Goal: Check status

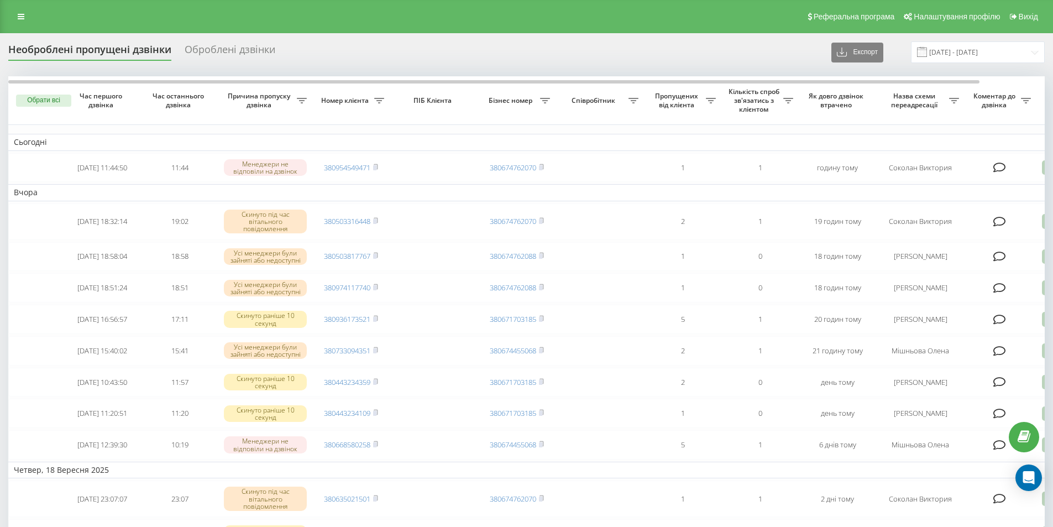
click at [23, 15] on icon at bounding box center [21, 17] width 7 height 8
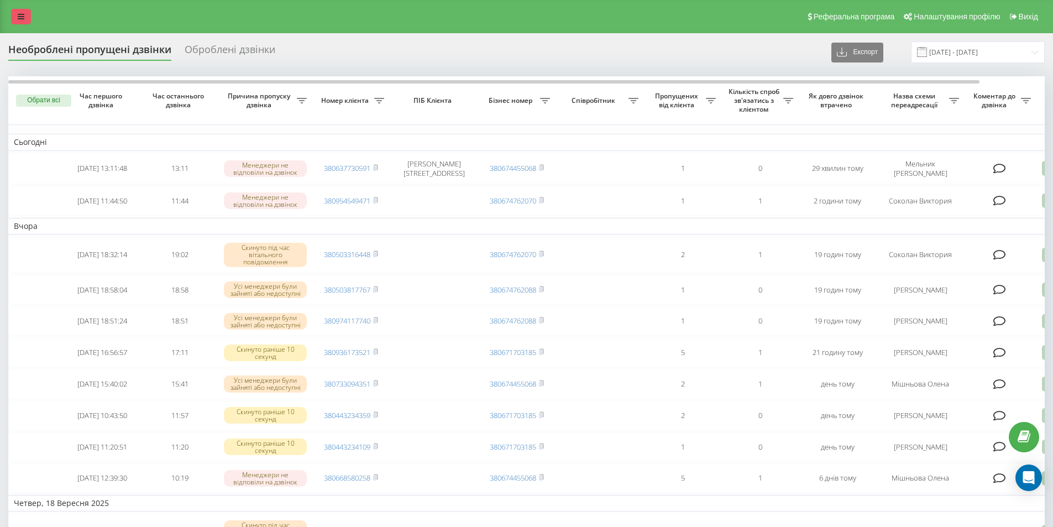
click at [20, 15] on icon at bounding box center [21, 17] width 7 height 8
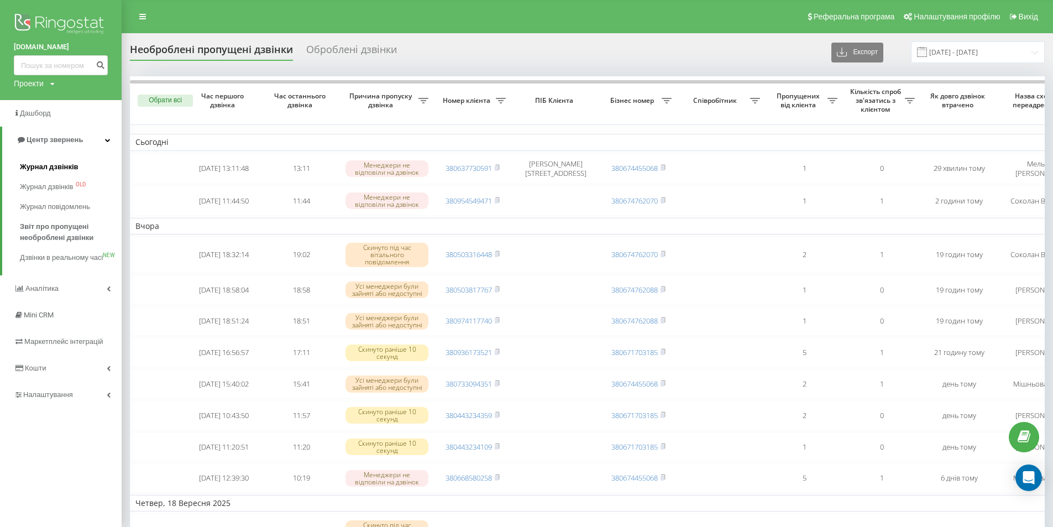
click at [56, 169] on span "Журнал дзвінків" at bounding box center [49, 166] width 59 height 11
click at [60, 165] on span "Журнал дзвінків" at bounding box center [49, 166] width 59 height 11
